Goal: Information Seeking & Learning: Learn about a topic

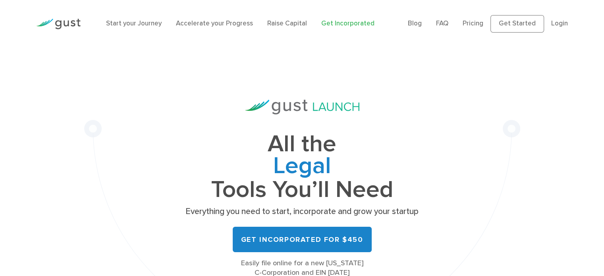
click at [138, 127] on div "All the Legal Cap Table Fundraising Governance Tools You’ll Need Everything you…" at bounding box center [302, 196] width 436 height 297
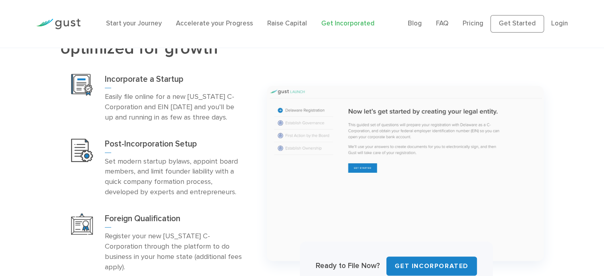
scroll to position [381, 0]
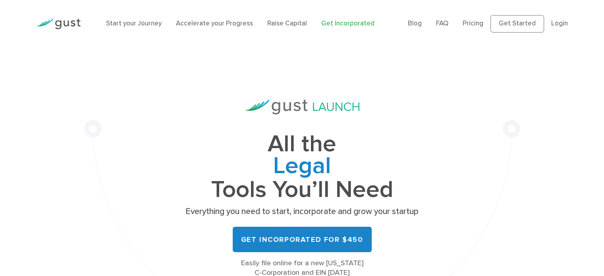
click at [158, 106] on div "All the Legal Cap Table Fundraising Governance Tools You’ll Need Everything you…" at bounding box center [302, 196] width 436 height 297
click at [279, 25] on link "Raise Capital" at bounding box center [287, 23] width 40 height 8
